Goal: Information Seeking & Learning: Understand process/instructions

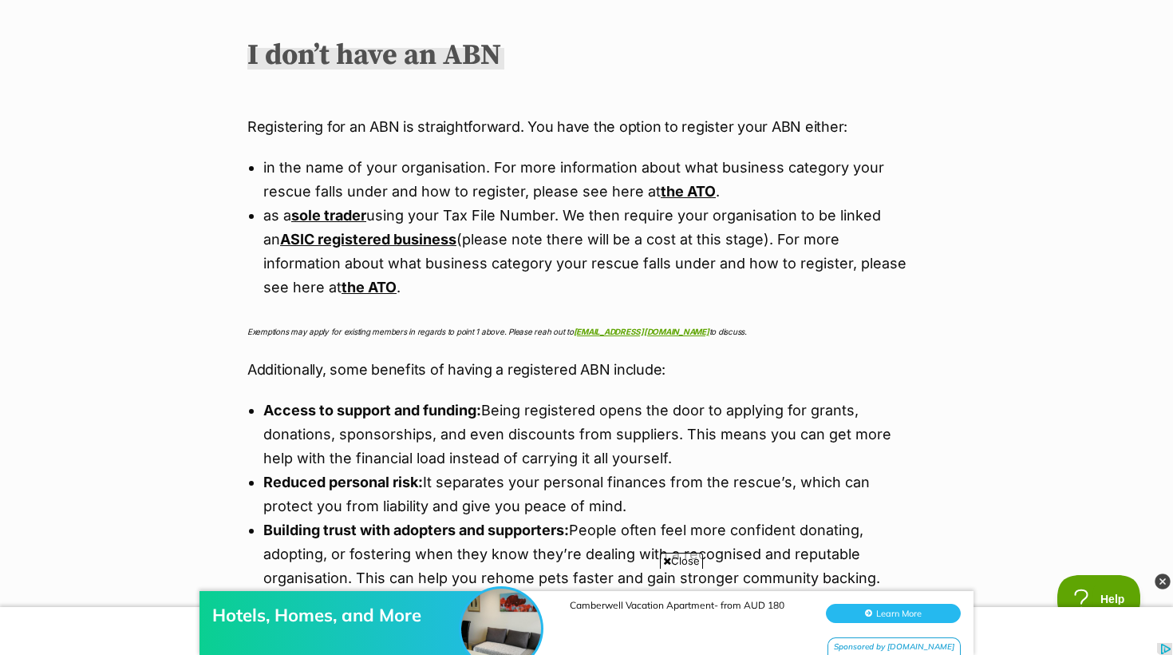
scroll to position [1438, 0]
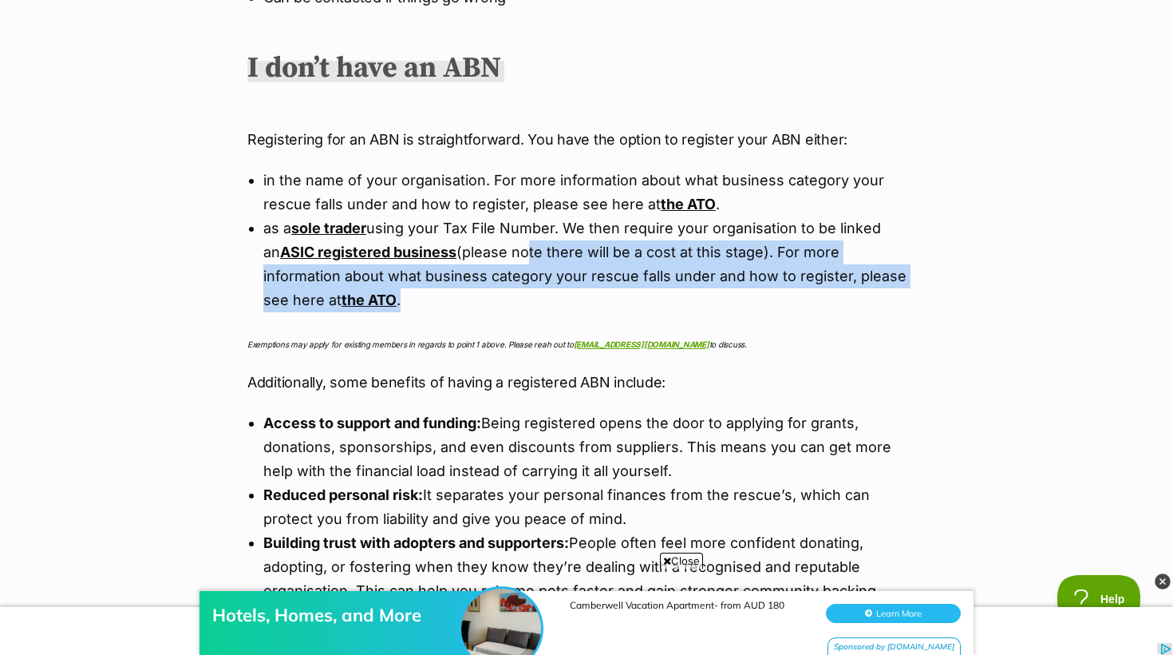
drag, startPoint x: 505, startPoint y: 254, endPoint x: 505, endPoint y: 306, distance: 51.9
click at [505, 306] on li "as a sole trader using your Tax File Number. We then require your organisation …" at bounding box center [586, 264] width 647 height 96
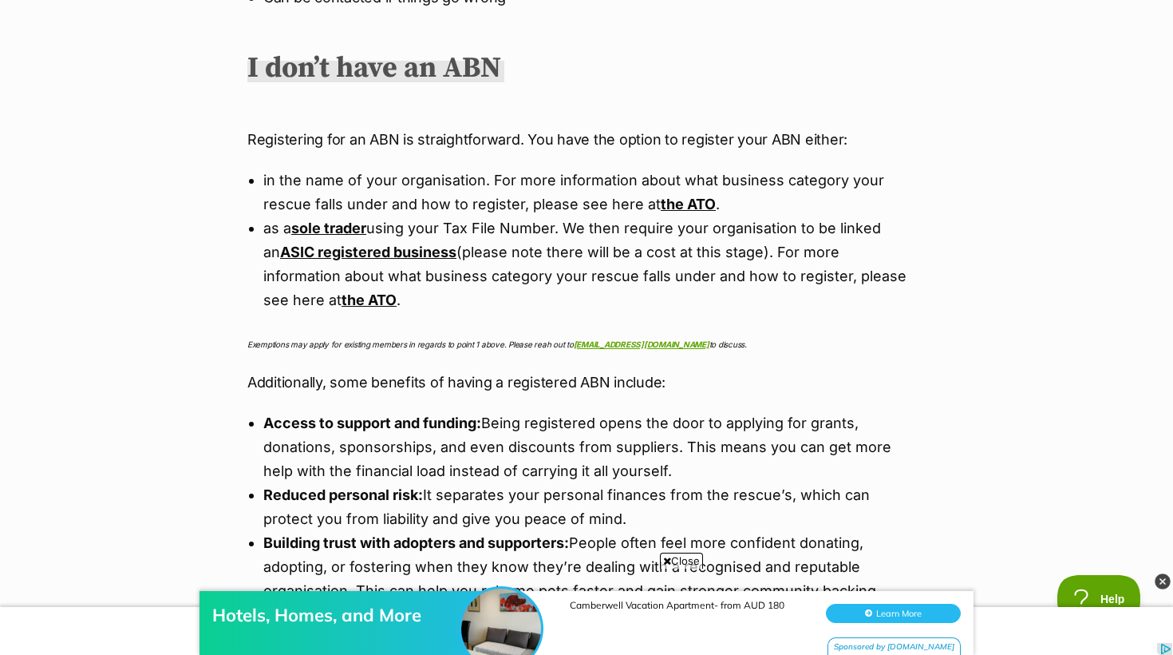
click at [490, 202] on li "in the name of your organisation. For more information about what business cate…" at bounding box center [586, 192] width 647 height 48
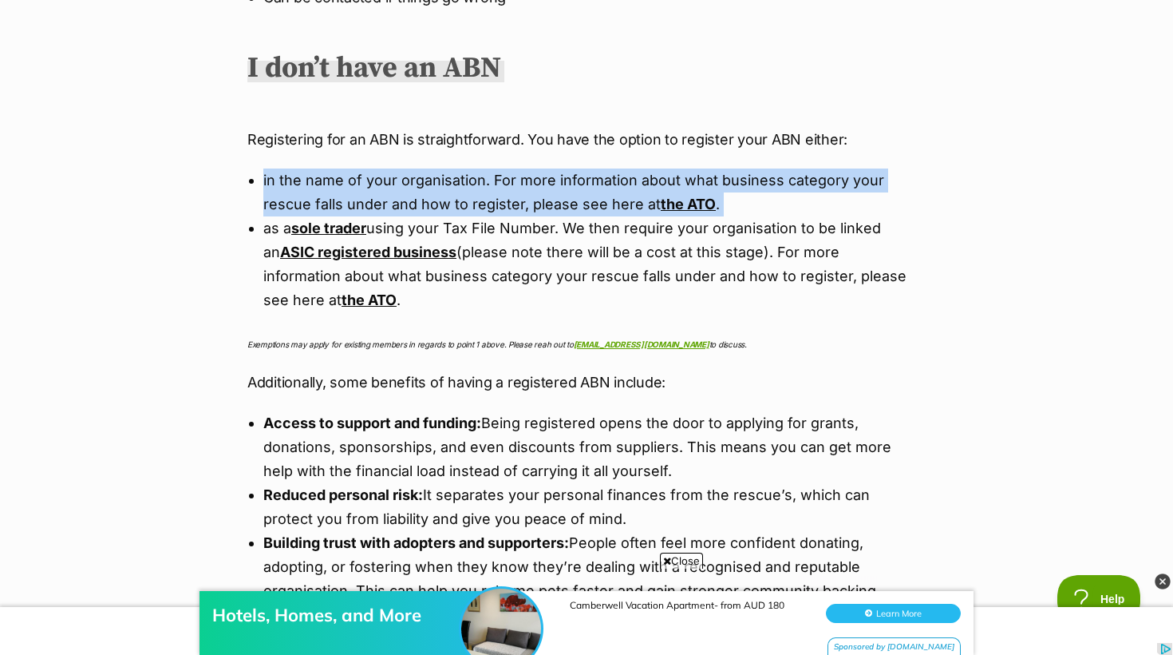
click at [490, 202] on li "in the name of your organisation. For more information about what business cate…" at bounding box center [586, 192] width 647 height 48
click at [523, 216] on li "in the name of your organisation. For more information about what business cate…" at bounding box center [586, 192] width 647 height 48
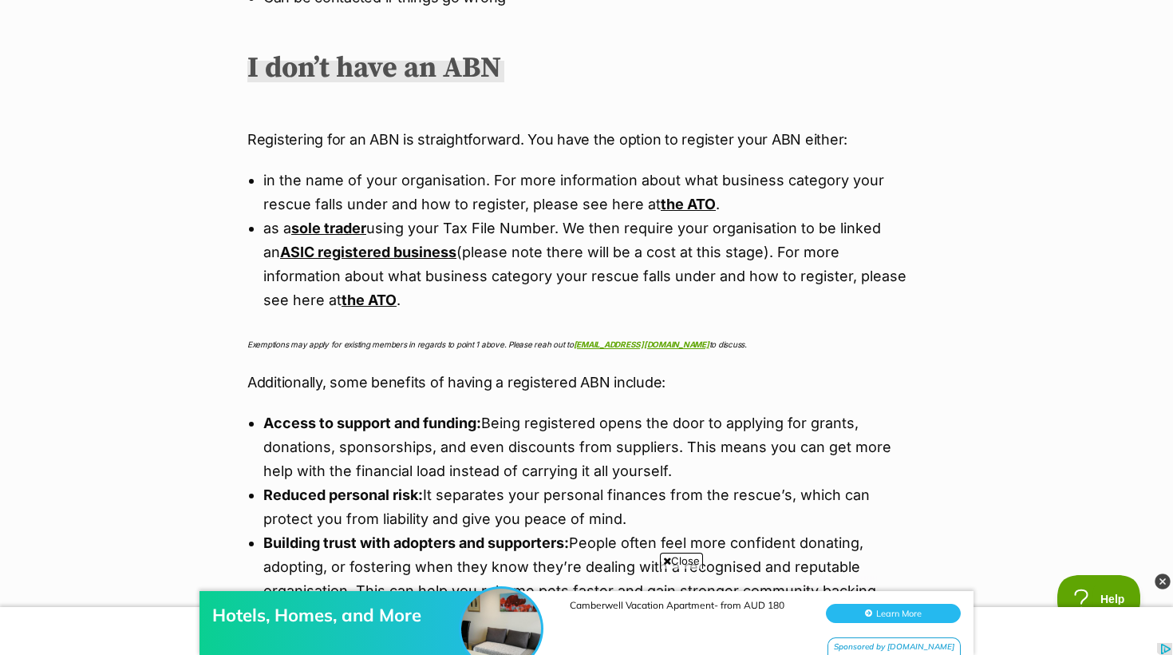
click at [380, 340] on p "Exemptions may apply for existing members in regards to point 1 above. Please r…" at bounding box center [586, 342] width 678 height 22
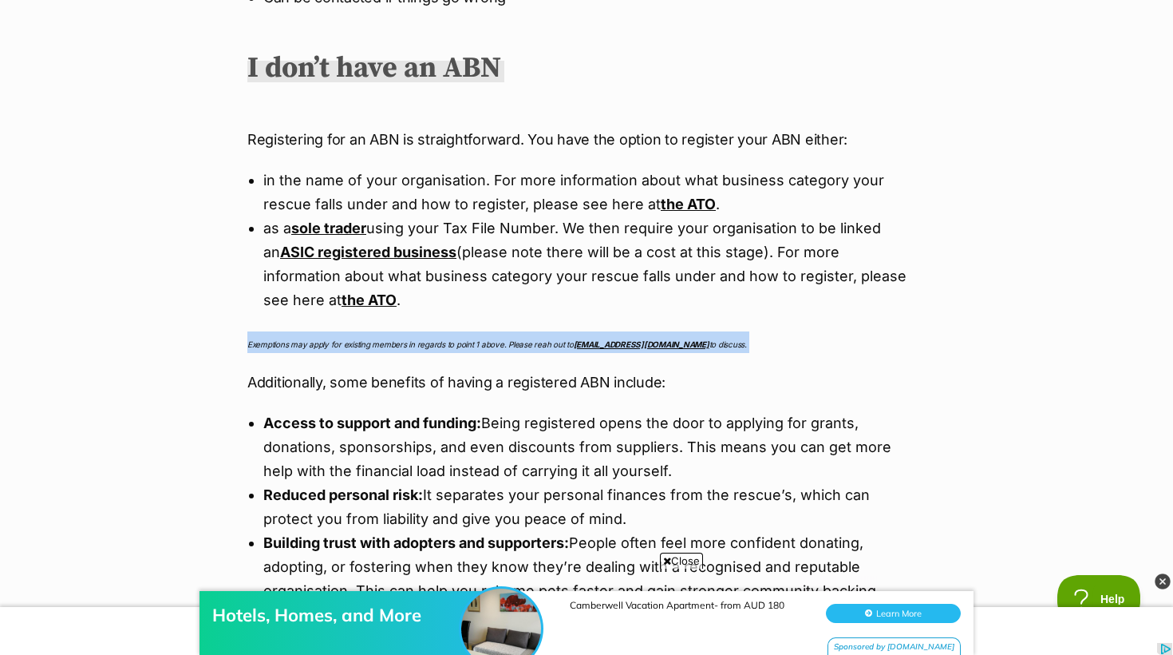
click at [380, 340] on p "Exemptions may apply for existing members in regards to point 1 above. Please r…" at bounding box center [586, 342] width 678 height 22
click at [380, 343] on em "Exemptions may apply for existing members in regards to point 1 above. Please r…" at bounding box center [497, 344] width 500 height 10
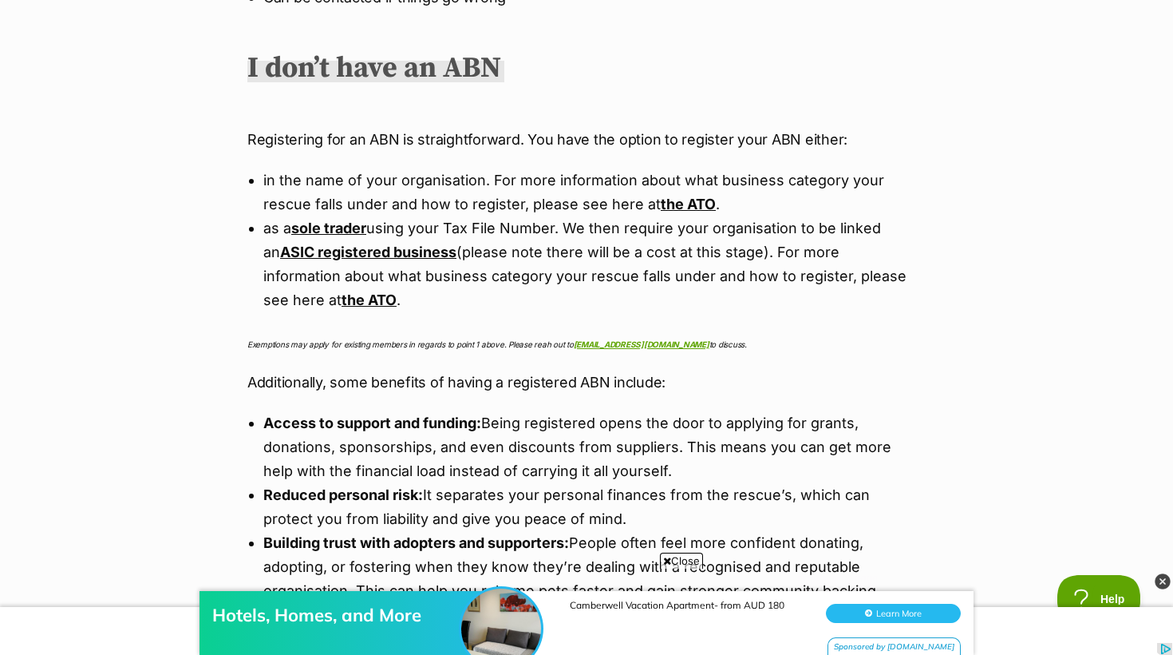
click at [377, 347] on em "Exemptions may apply for existing members in regards to point 1 above. Please r…" at bounding box center [497, 344] width 500 height 10
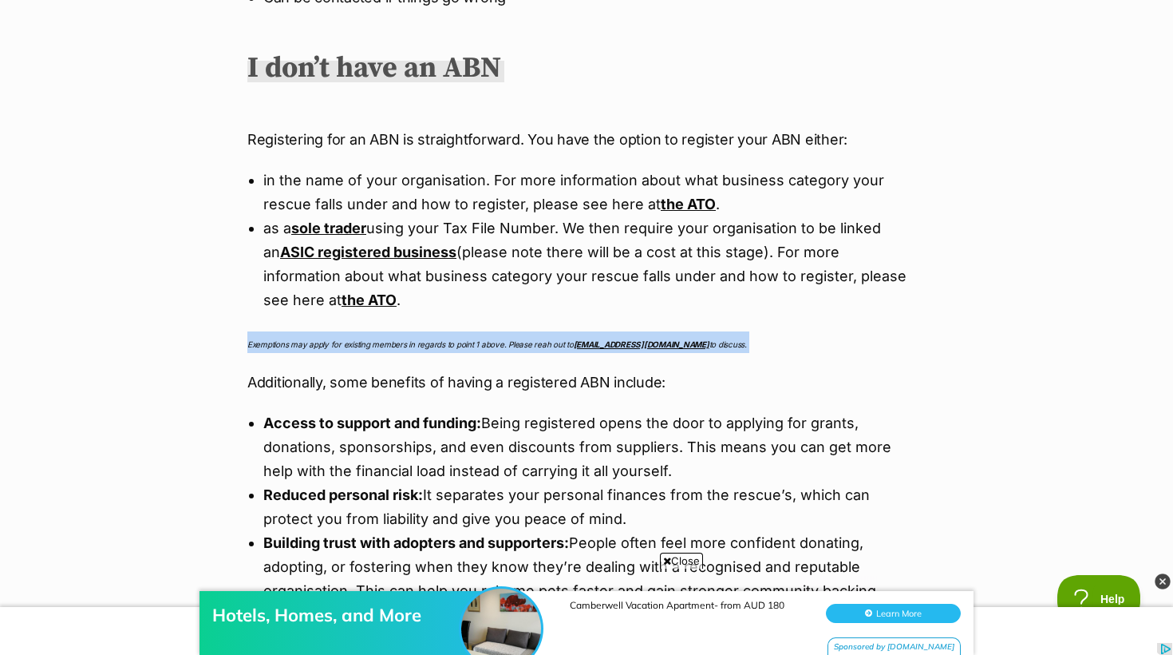
click at [377, 347] on em "Exemptions may apply for existing members in regards to point 1 above. Please r…" at bounding box center [497, 344] width 500 height 10
click at [395, 356] on div "Hi Members, We know that you, as a member of the PetRescue community, already u…" at bounding box center [586, 285] width 678 height 1833
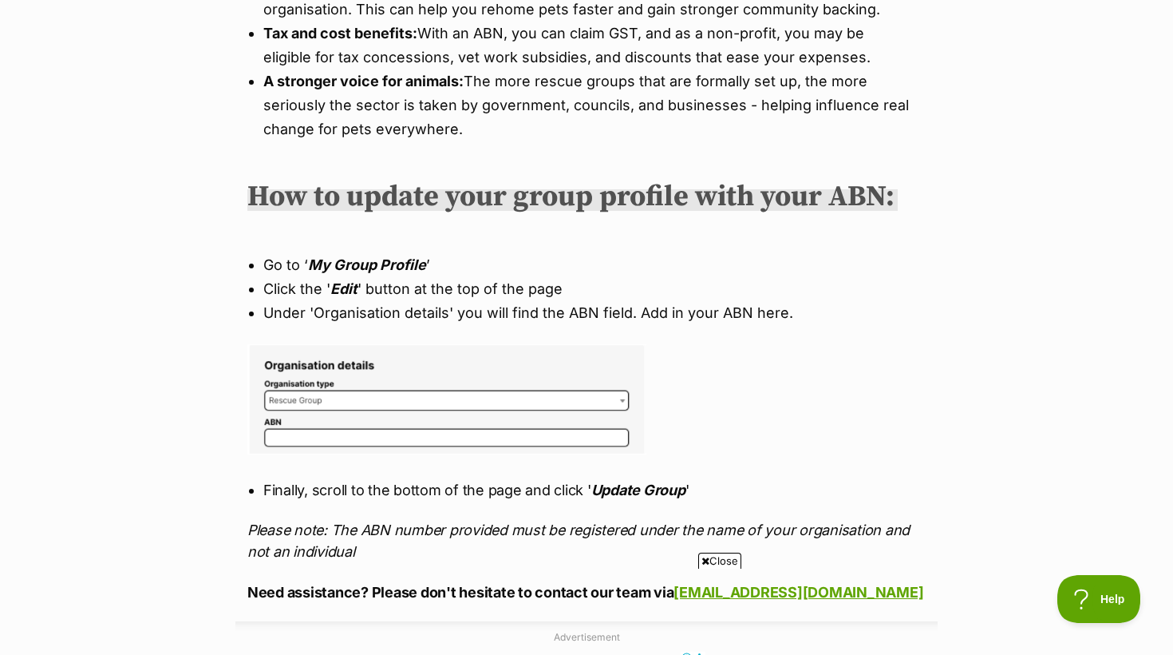
scroll to position [0, 0]
